Goal: Check status: Check status

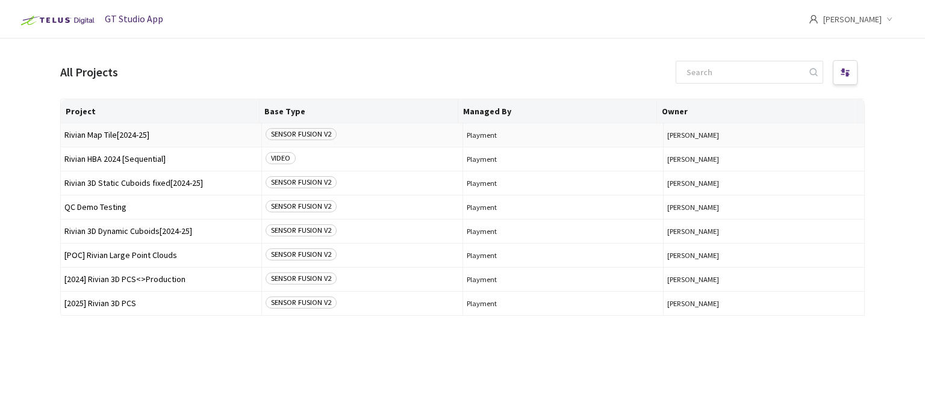
click at [124, 141] on td "Rivian Map Tile[2024-25]" at bounding box center [161, 135] width 201 height 24
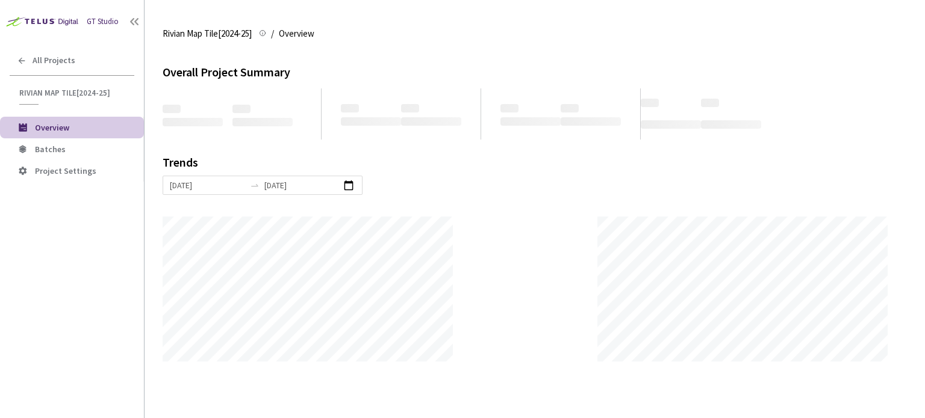
scroll to position [418, 925]
click at [99, 141] on li "Batches" at bounding box center [72, 149] width 144 height 22
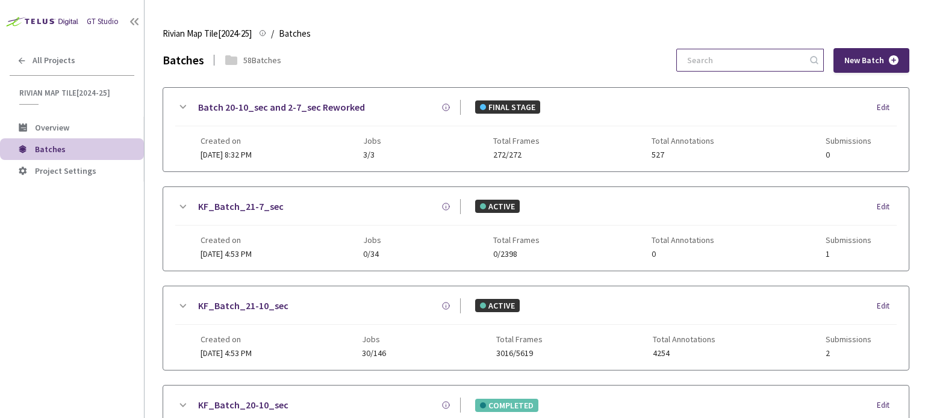
click at [758, 64] on input at bounding box center [744, 60] width 128 height 22
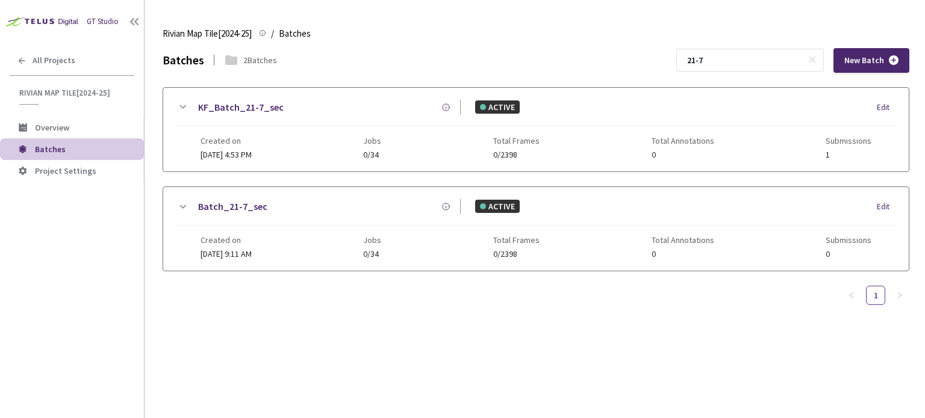
type input "21-7"
click at [251, 98] on div "KF_Batch_21-7_sec ACTIVE Edit Created on 08 Jul, 2025 at 4:53 PM Jobs 0/34 Tota…" at bounding box center [535, 130] width 745 height 84
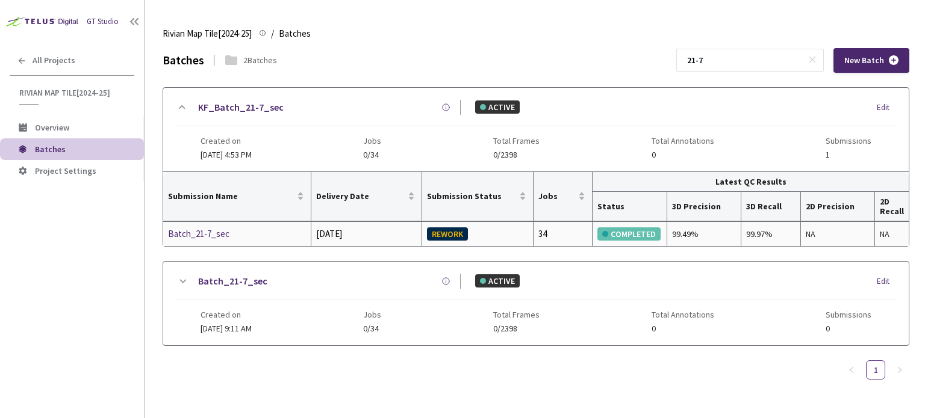
click at [214, 229] on div "Batch_21-7_sec" at bounding box center [232, 234] width 128 height 14
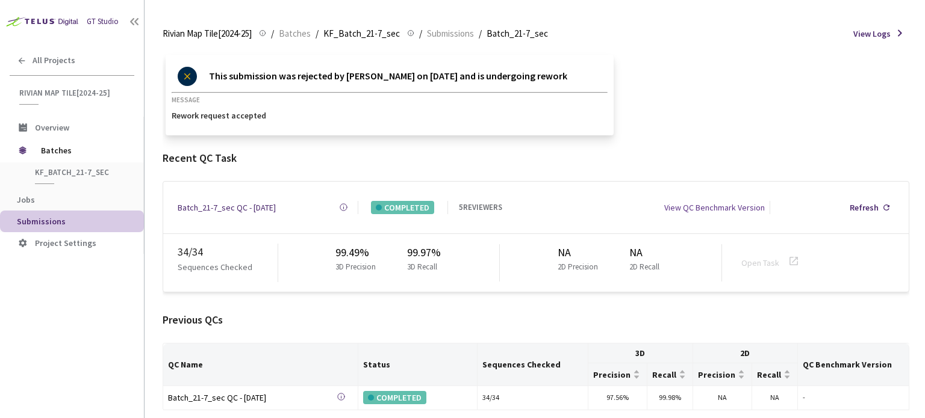
scroll to position [60, 0]
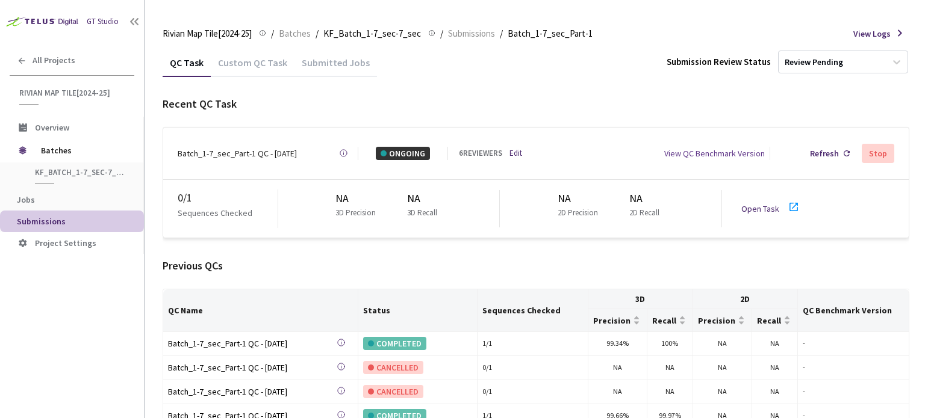
click at [516, 153] on link "Edit" at bounding box center [515, 153] width 13 height 12
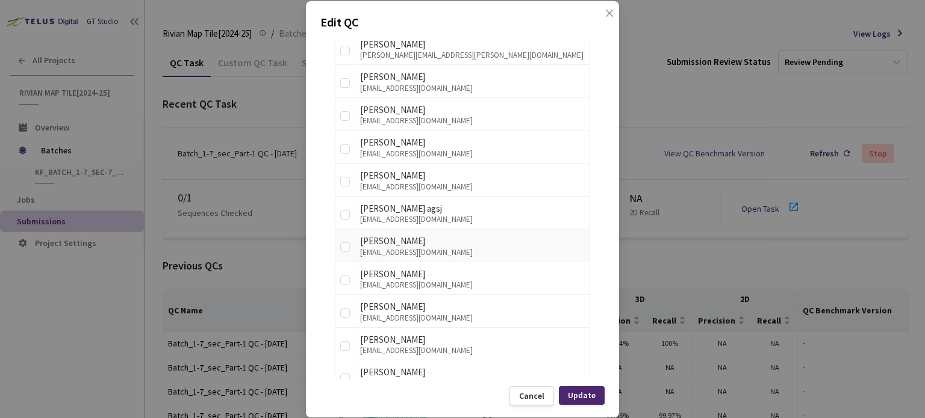
scroll to position [1324, 0]
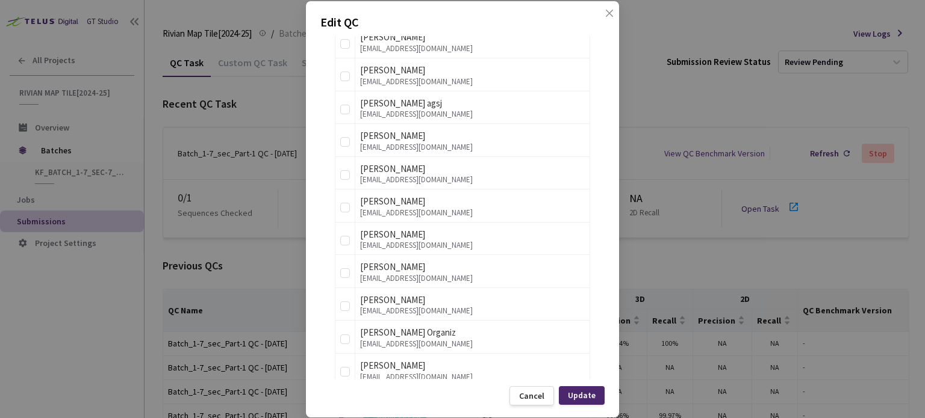
click at [713, 119] on div "Edit QC QC Details QC Name Batch_1-7_sec_Part-1 QC - [DATE] Sample Percentage 1…" at bounding box center [462, 209] width 925 height 418
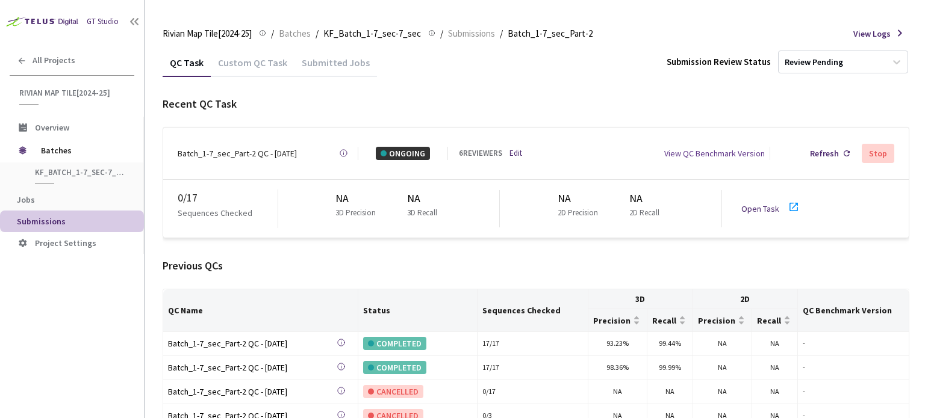
click at [790, 203] on icon at bounding box center [793, 207] width 14 height 14
